Goal: Task Accomplishment & Management: Manage account settings

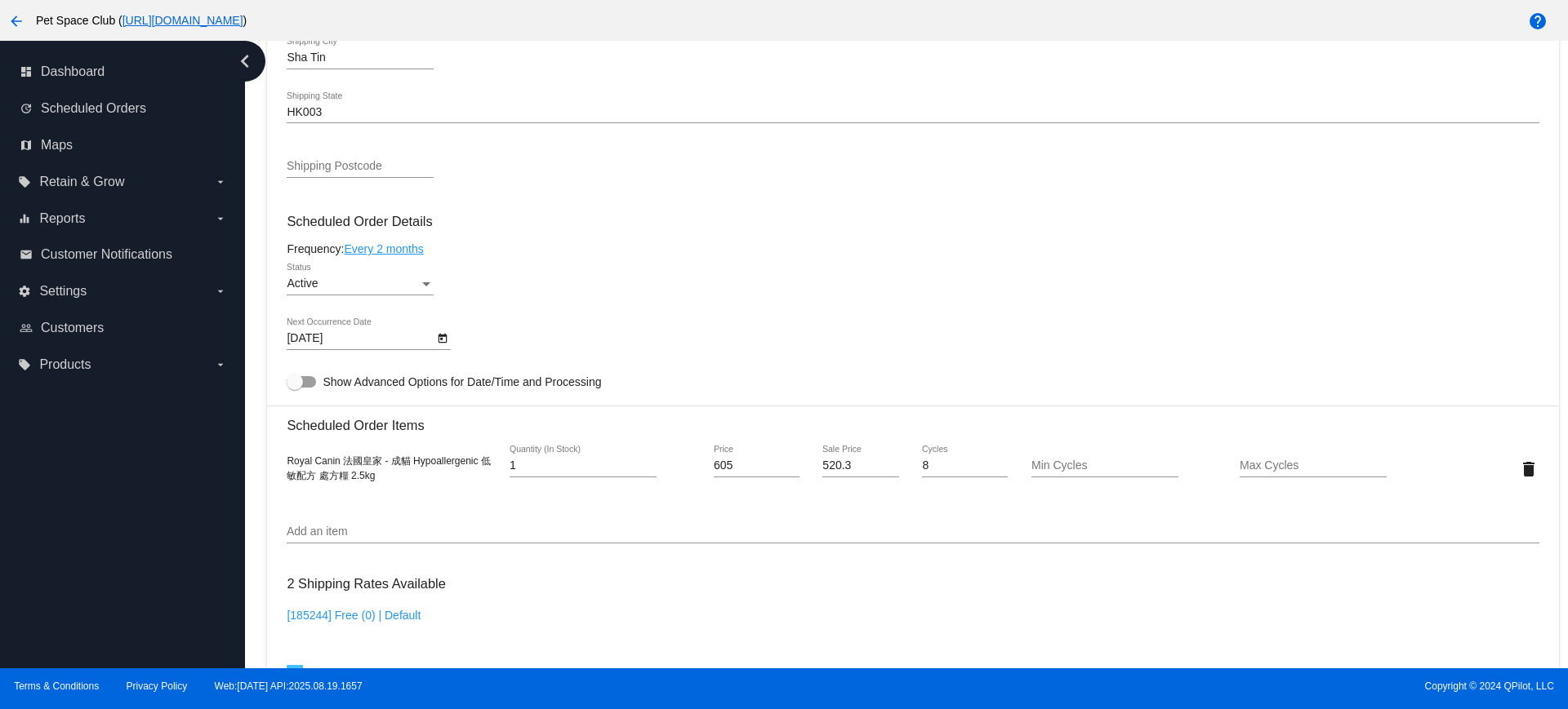
scroll to position [816, 0]
click at [164, 470] on div "dashboard Dashboard update Scheduled Orders map Maps local_offer Retain & Grow …" at bounding box center [122, 354] width 245 height 627
click at [445, 340] on icon "Open calendar" at bounding box center [442, 336] width 11 height 20
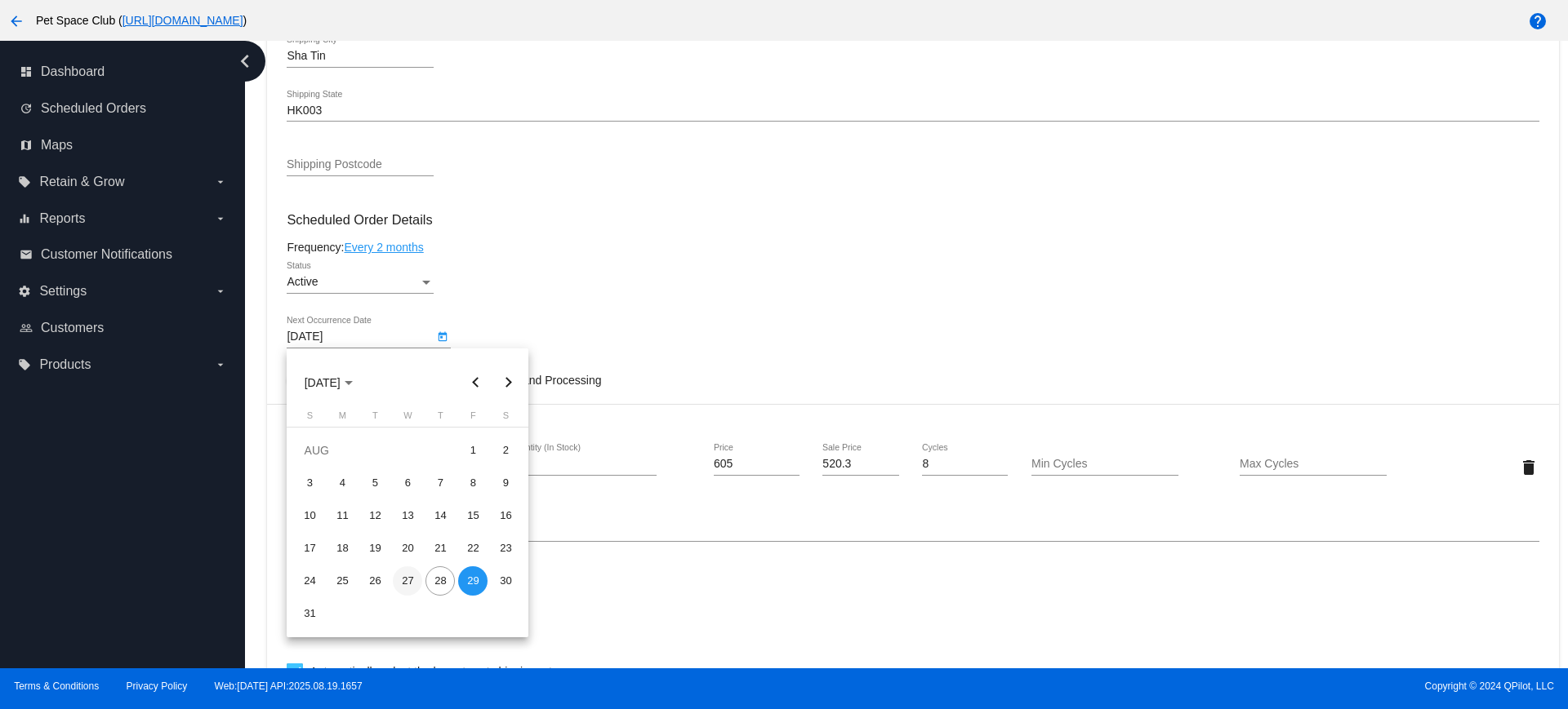
click at [418, 585] on div "27" at bounding box center [407, 581] width 29 height 29
type input "8/27/2025"
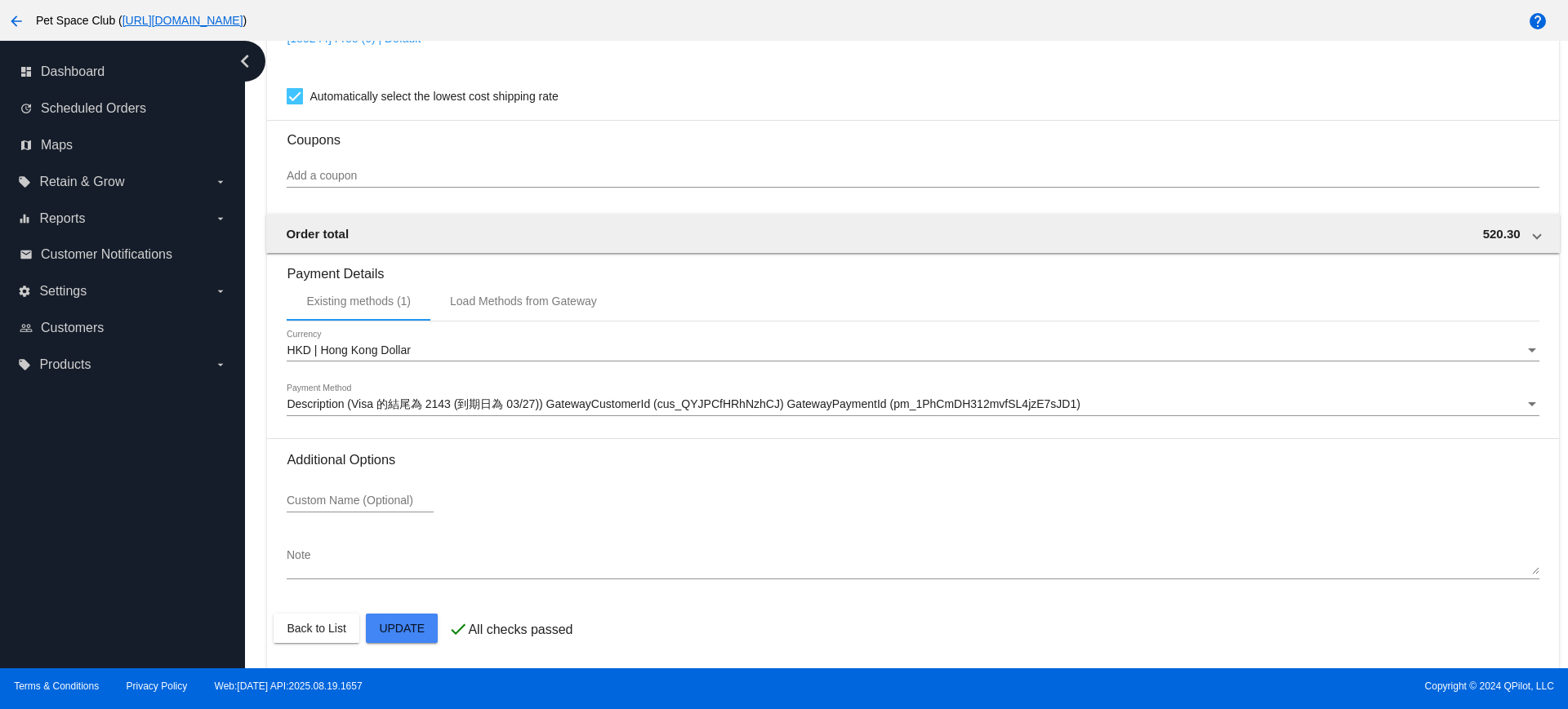
scroll to position [1392, 0]
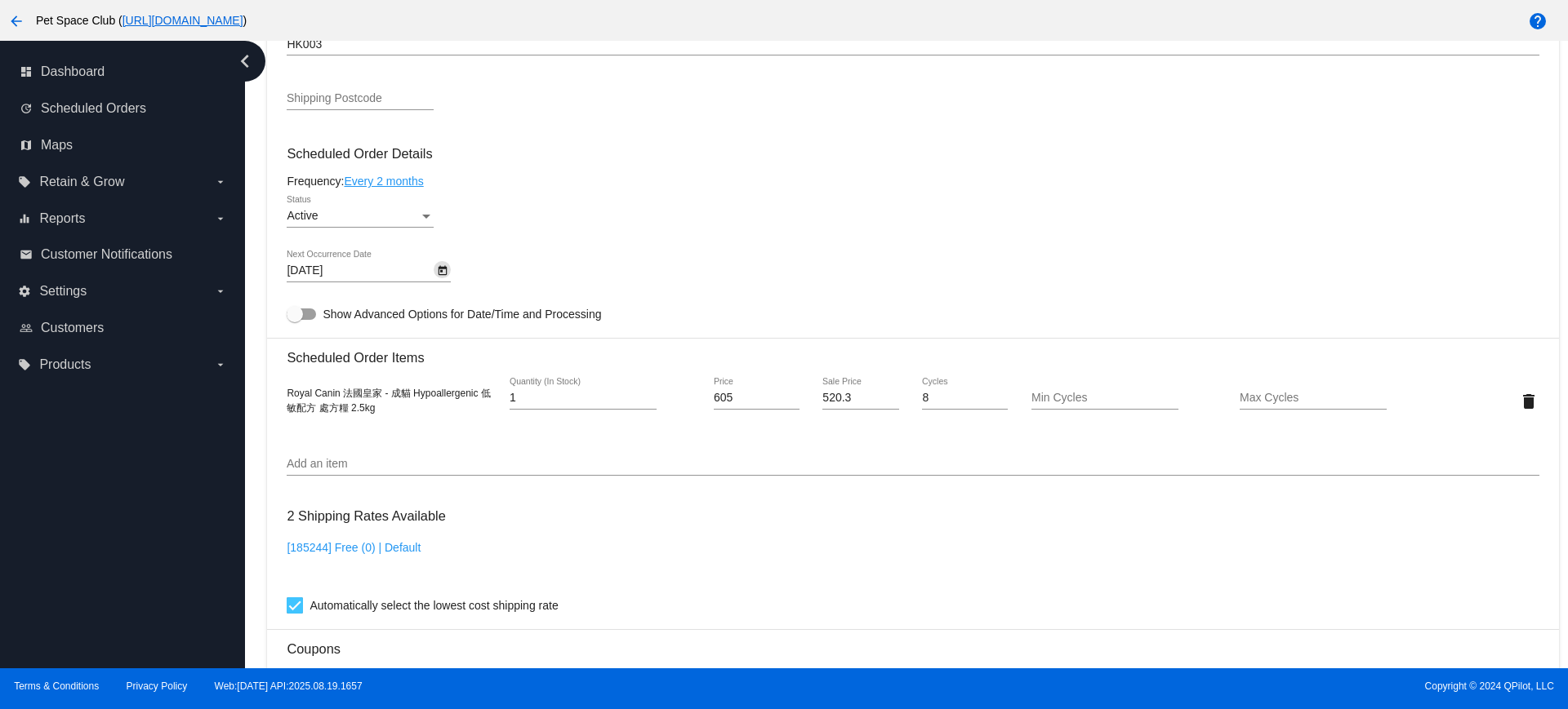
scroll to position [780, 0]
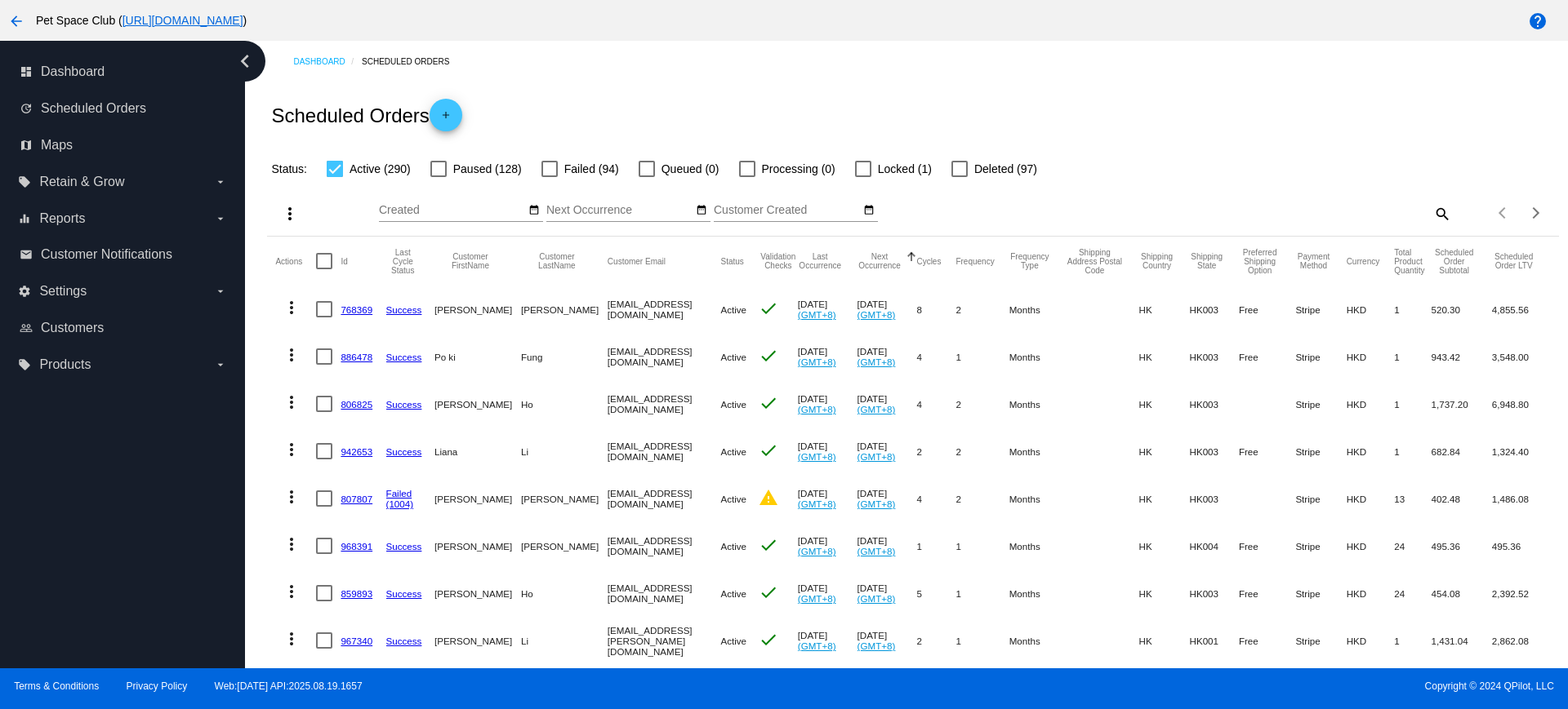
click at [654, 107] on div "Scheduled Orders add" at bounding box center [912, 115] width 1291 height 65
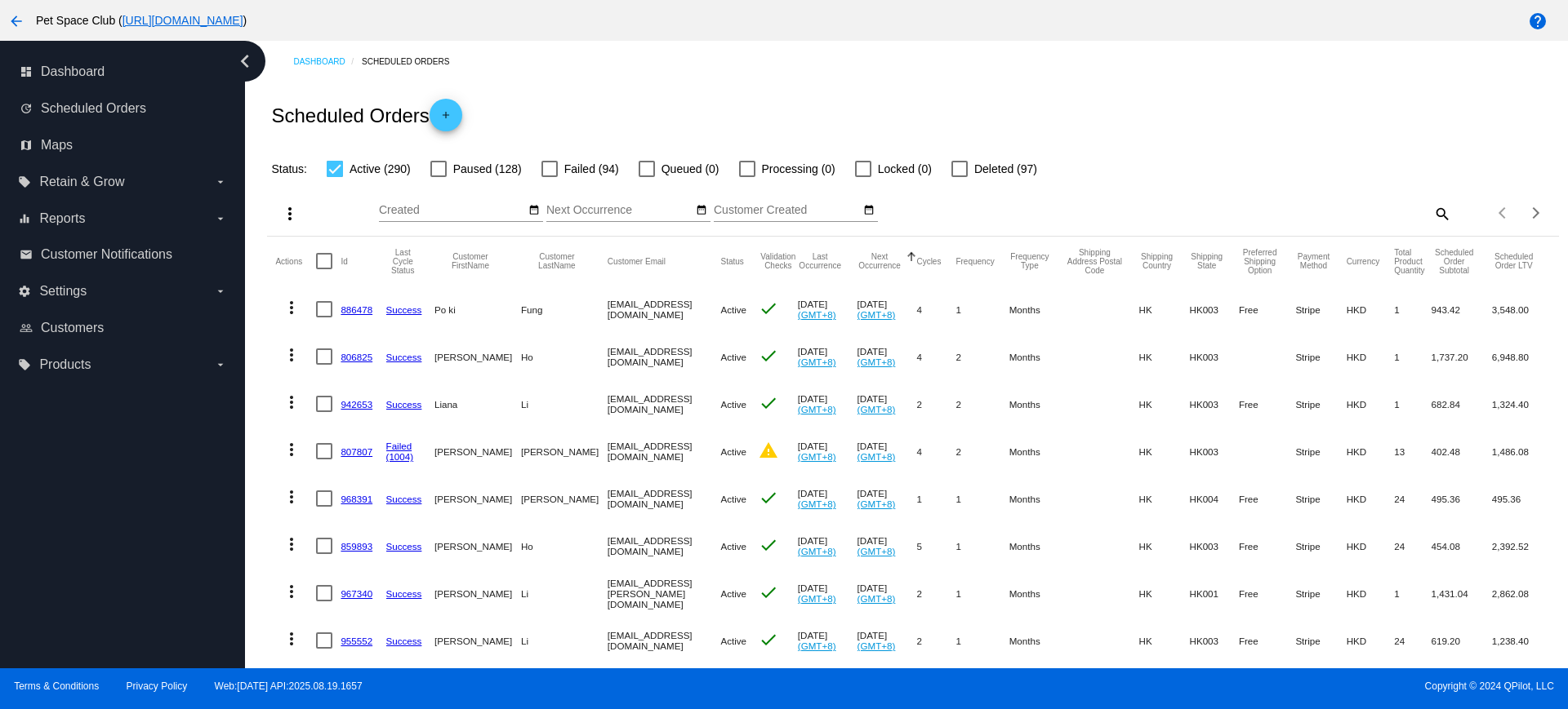
click at [1431, 213] on mat-icon "search" at bounding box center [1441, 213] width 20 height 25
click at [1151, 209] on input "Search" at bounding box center [1290, 210] width 322 height 13
type input "768369"
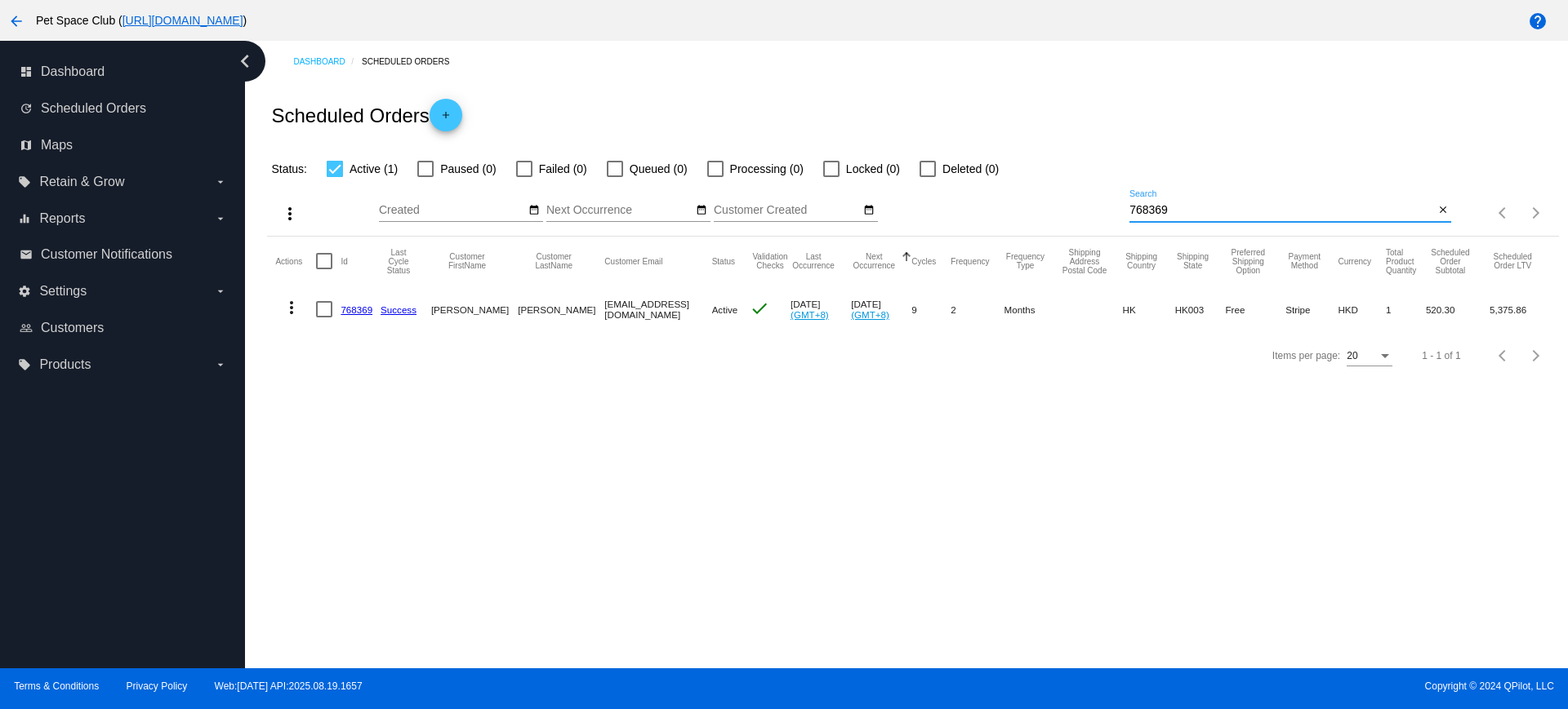
drag, startPoint x: 1214, startPoint y: 208, endPoint x: 1059, endPoint y: 205, distance: 155.0
click at [1062, 205] on div "more_vert Aug Jan Feb Mar Apr 1" at bounding box center [912, 208] width 1291 height 58
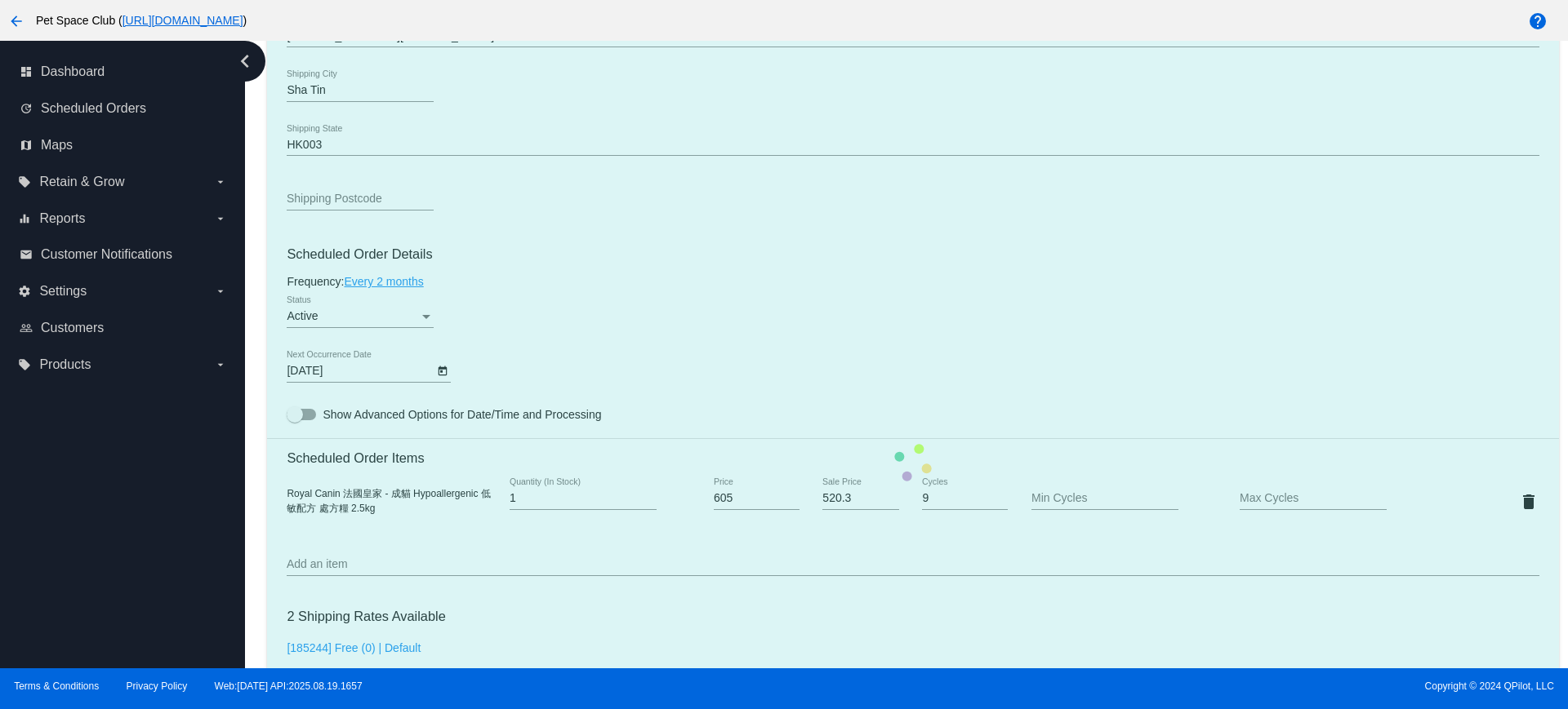
scroll to position [816, 0]
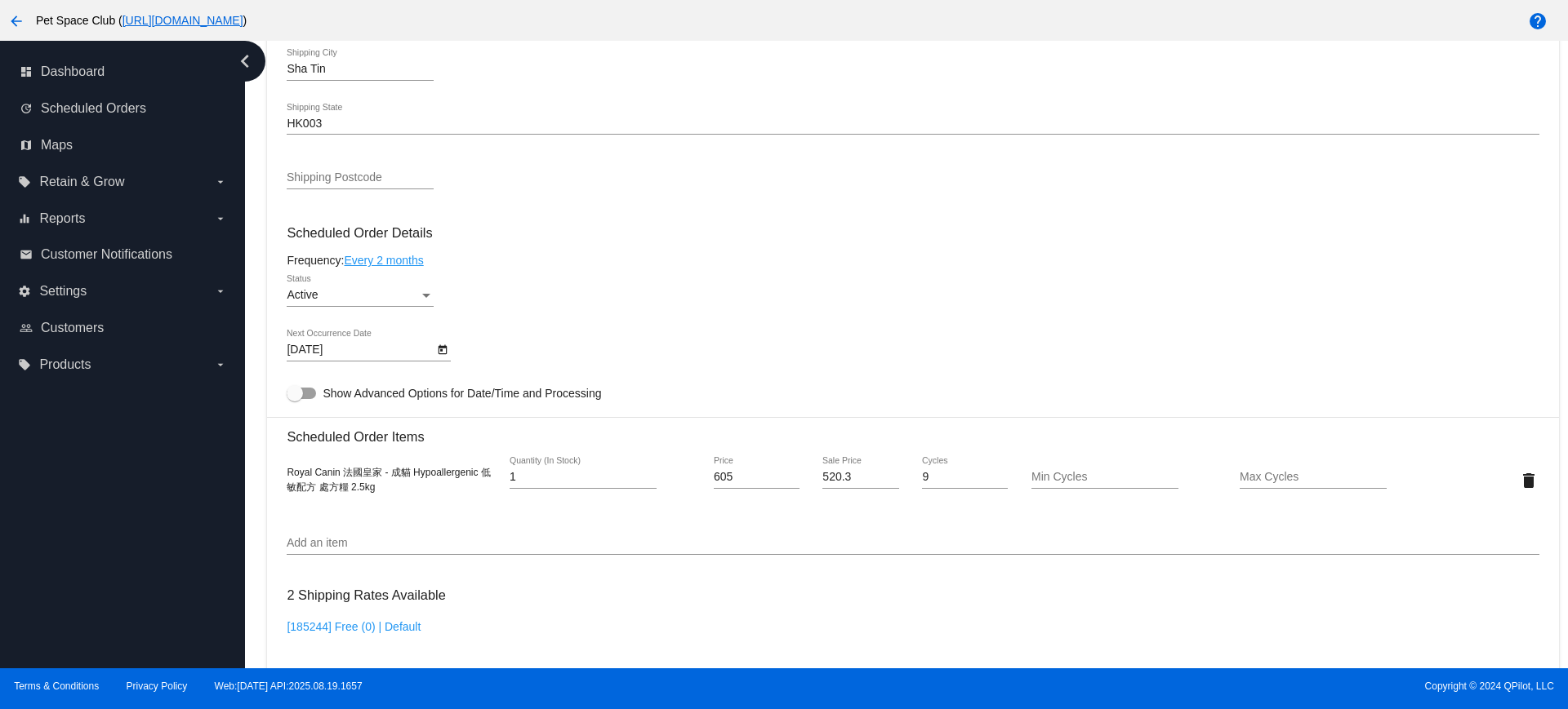
scroll to position [816, 0]
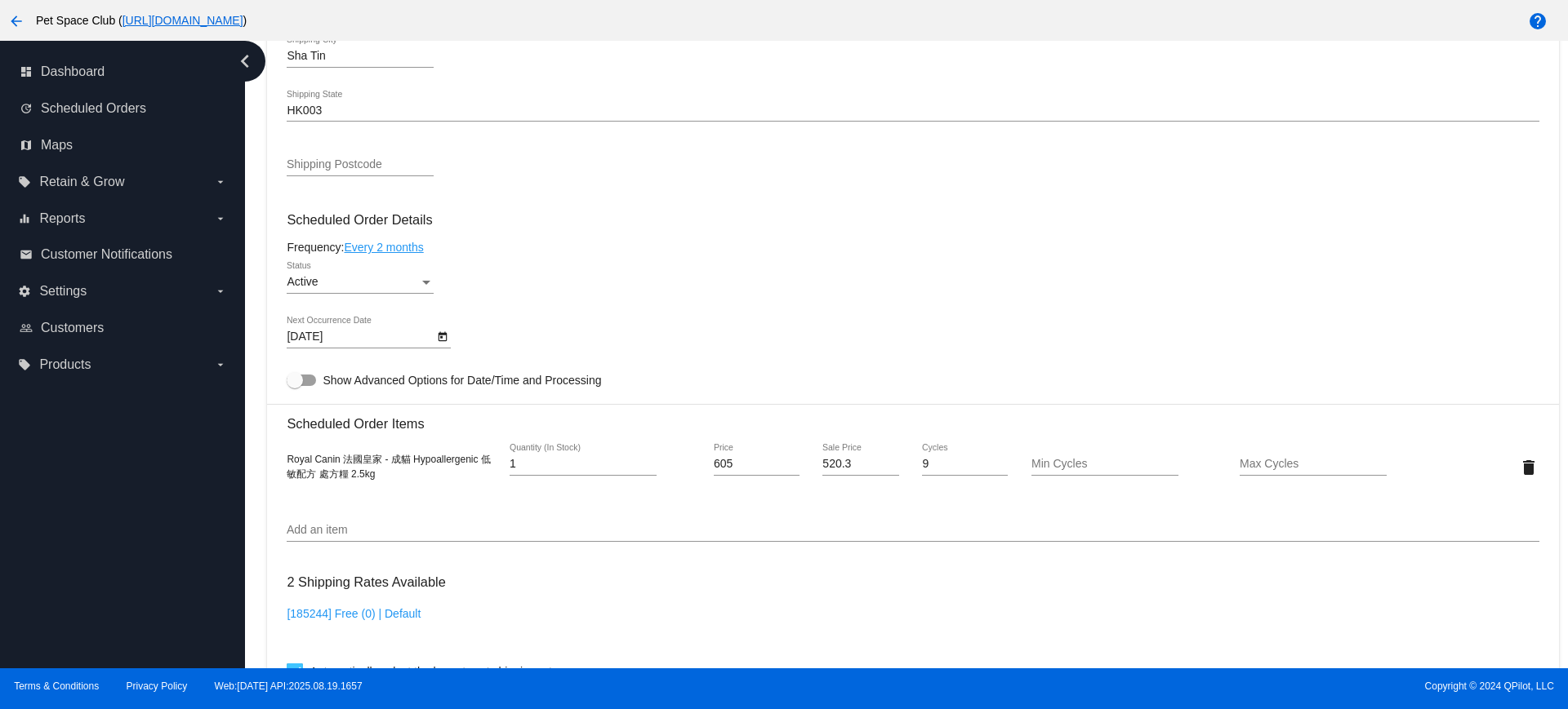
drag, startPoint x: 196, startPoint y: 475, endPoint x: 222, endPoint y: 474, distance: 26.0
click at [196, 475] on div "dashboard Dashboard update Scheduled Orders map Maps local_offer Retain & Grow …" at bounding box center [122, 354] width 245 height 627
click at [1111, 233] on mat-card-content "Customer 5159928: [PERSON_NAME] [PERSON_NAME][EMAIL_ADDRESS][DOMAIN_NAME] Custo…" at bounding box center [913, 400] width 1252 height 1537
